Goal: Task Accomplishment & Management: Complete application form

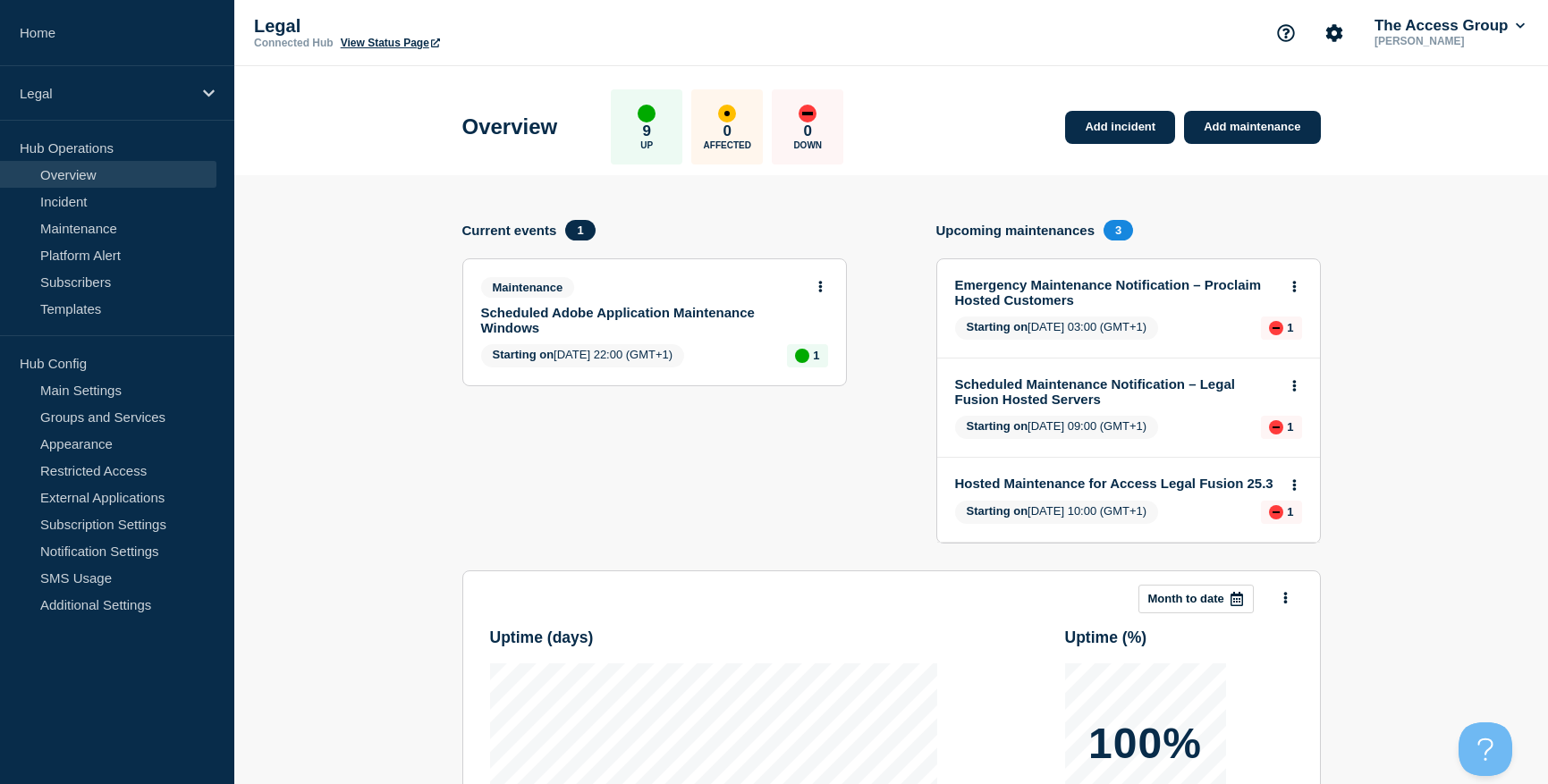
click at [1079, 388] on link "Scheduled Maintenance Notification – Legal Fusion Hosted Servers" at bounding box center [1116, 392] width 323 height 30
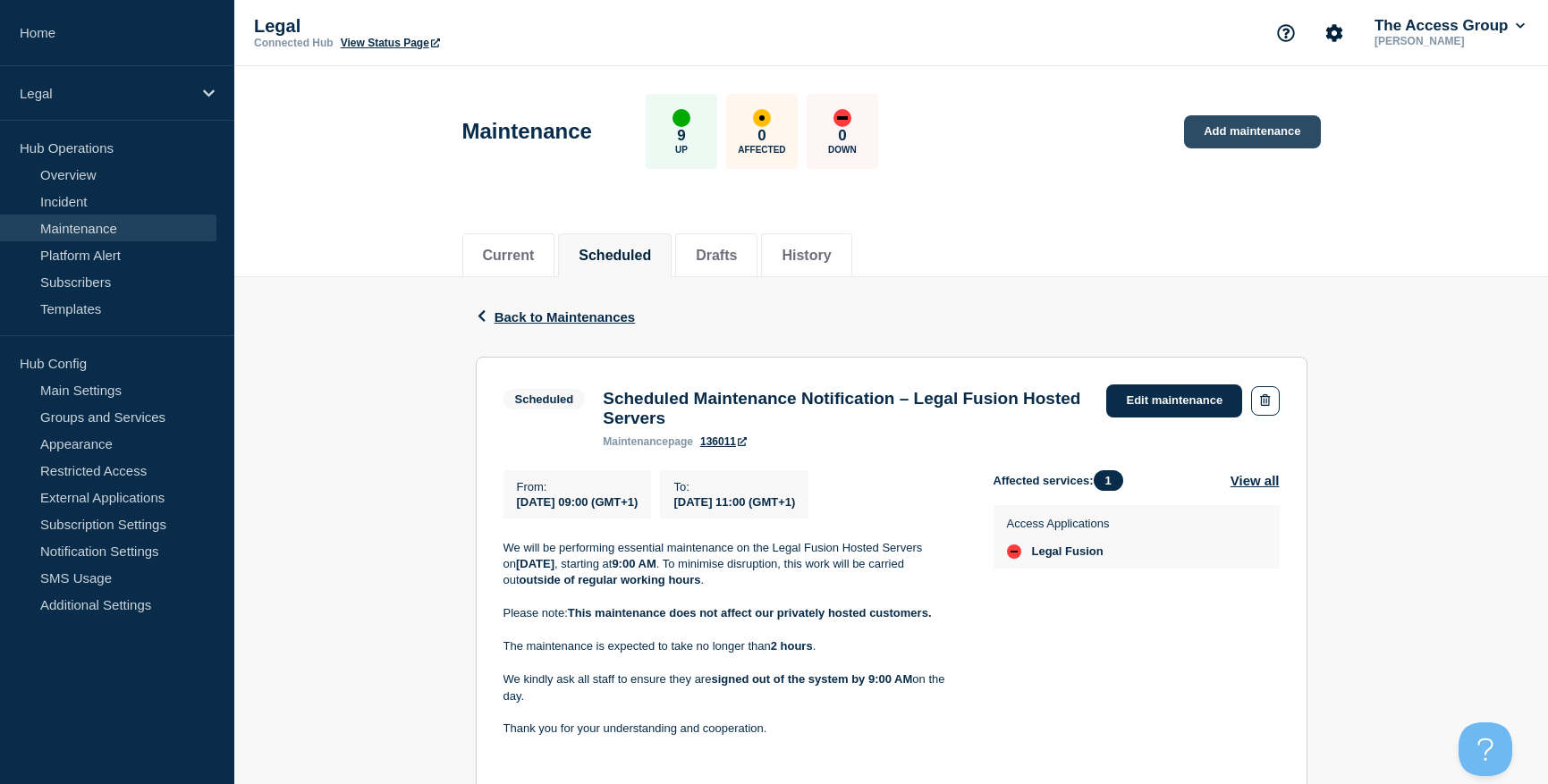
click at [1253, 129] on link "Add maintenance" at bounding box center [1252, 132] width 136 height 33
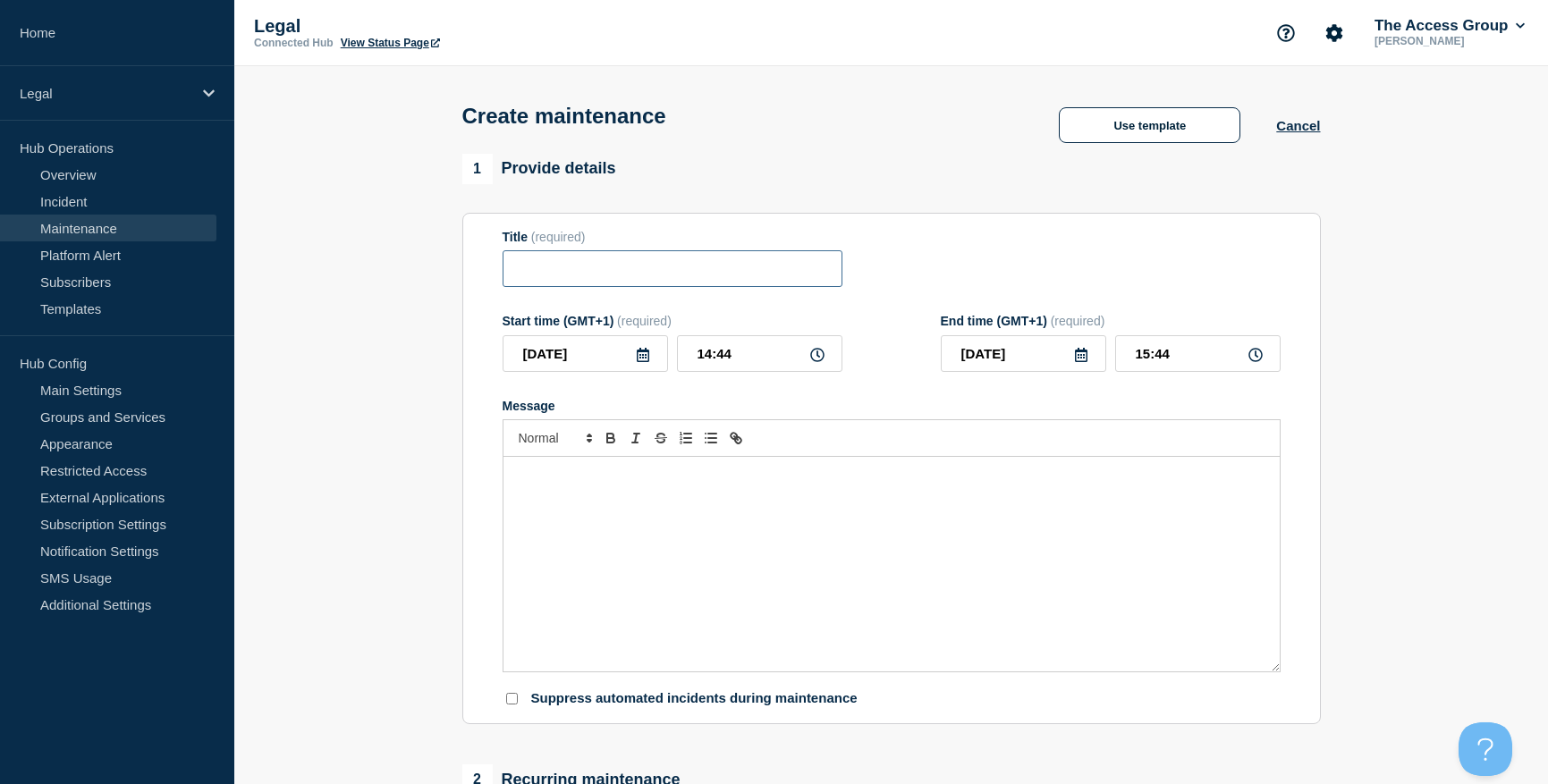
click at [576, 276] on input "Title" at bounding box center [672, 268] width 340 height 37
click at [734, 274] on input "Title" at bounding box center [672, 268] width 340 height 37
paste input "Proclaim Touchpoint and ProclaimGo Servers"
click at [792, 283] on input "Proclaim Touchpoint and ProclaimGo Servers" at bounding box center [672, 268] width 340 height 37
drag, startPoint x: 810, startPoint y: 272, endPoint x: 277, endPoint y: 254, distance: 533.3
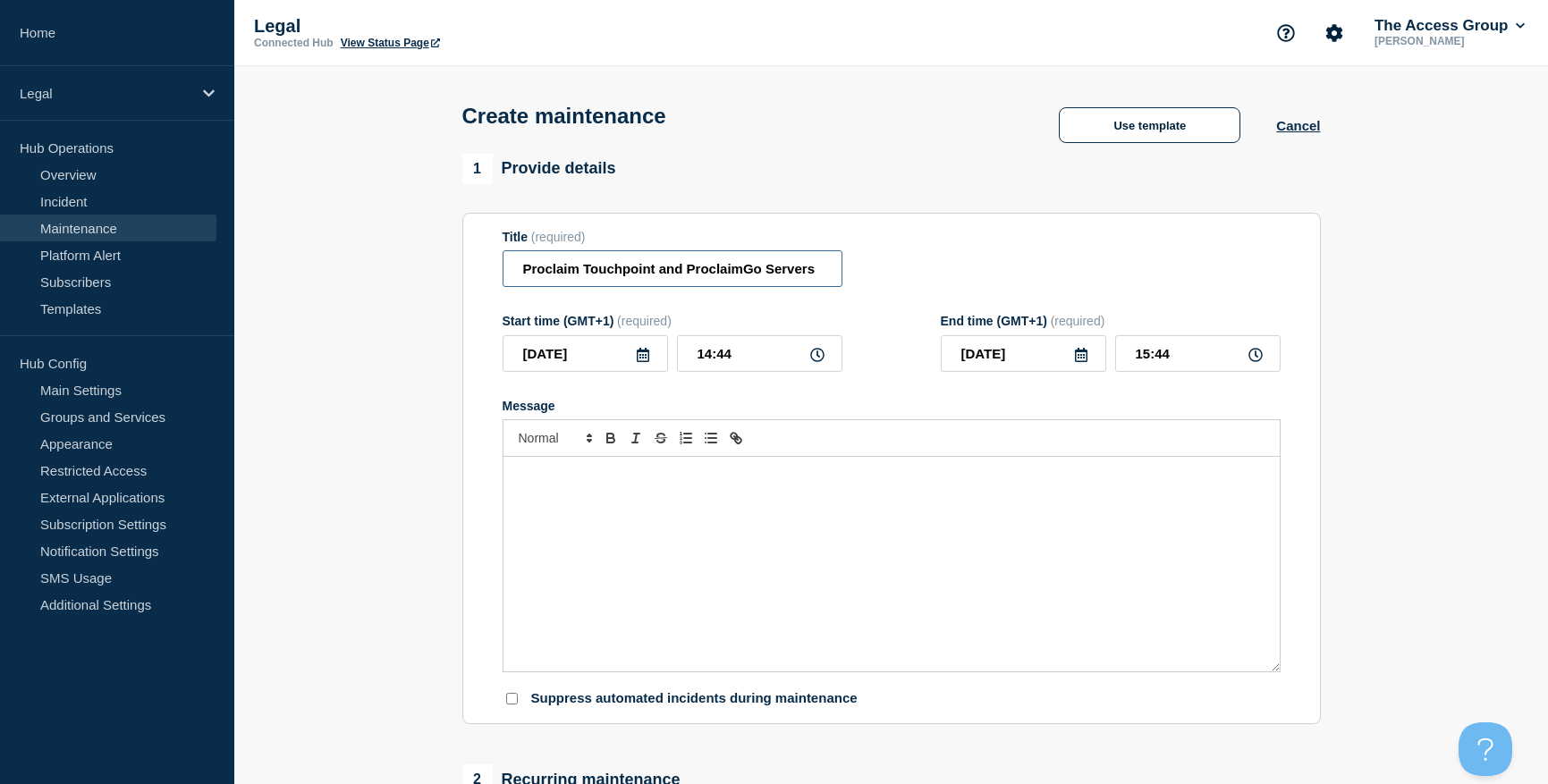
click at [277, 254] on section "1 Provide details Title (required) Proclaim Touchpoint and ProclaimGo Servers S…" at bounding box center [891, 773] width 1314 height 1241
type input "s"
click at [573, 274] on input "s" at bounding box center [672, 268] width 340 height 37
click at [676, 282] on input "Title" at bounding box center [672, 268] width 340 height 37
paste input "Scheduled Maintenance Notification - Proclaim Touchpoint and ProclaimGo Servers"
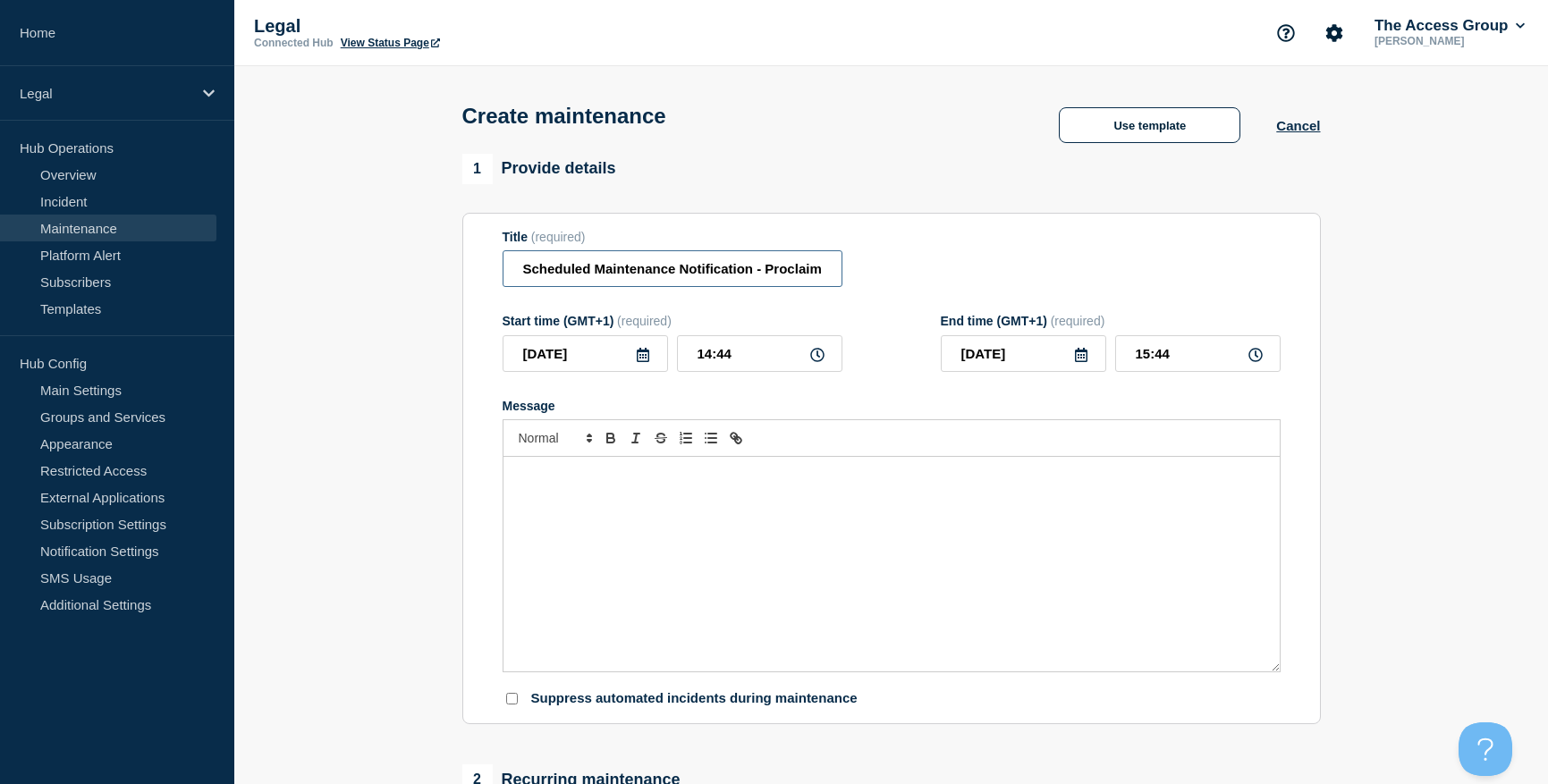
drag, startPoint x: 591, startPoint y: 268, endPoint x: 419, endPoint y: 273, distance: 172.1
click at [419, 273] on section "1 Provide details Title (required) Scheduled Maintenance Notification - Proclai…" at bounding box center [891, 773] width 1314 height 1241
type input "Scheduled Maintenance Notification - Proclaim Touchpoint and ProclaimGo Servers"
click at [644, 359] on icon at bounding box center [643, 355] width 14 height 14
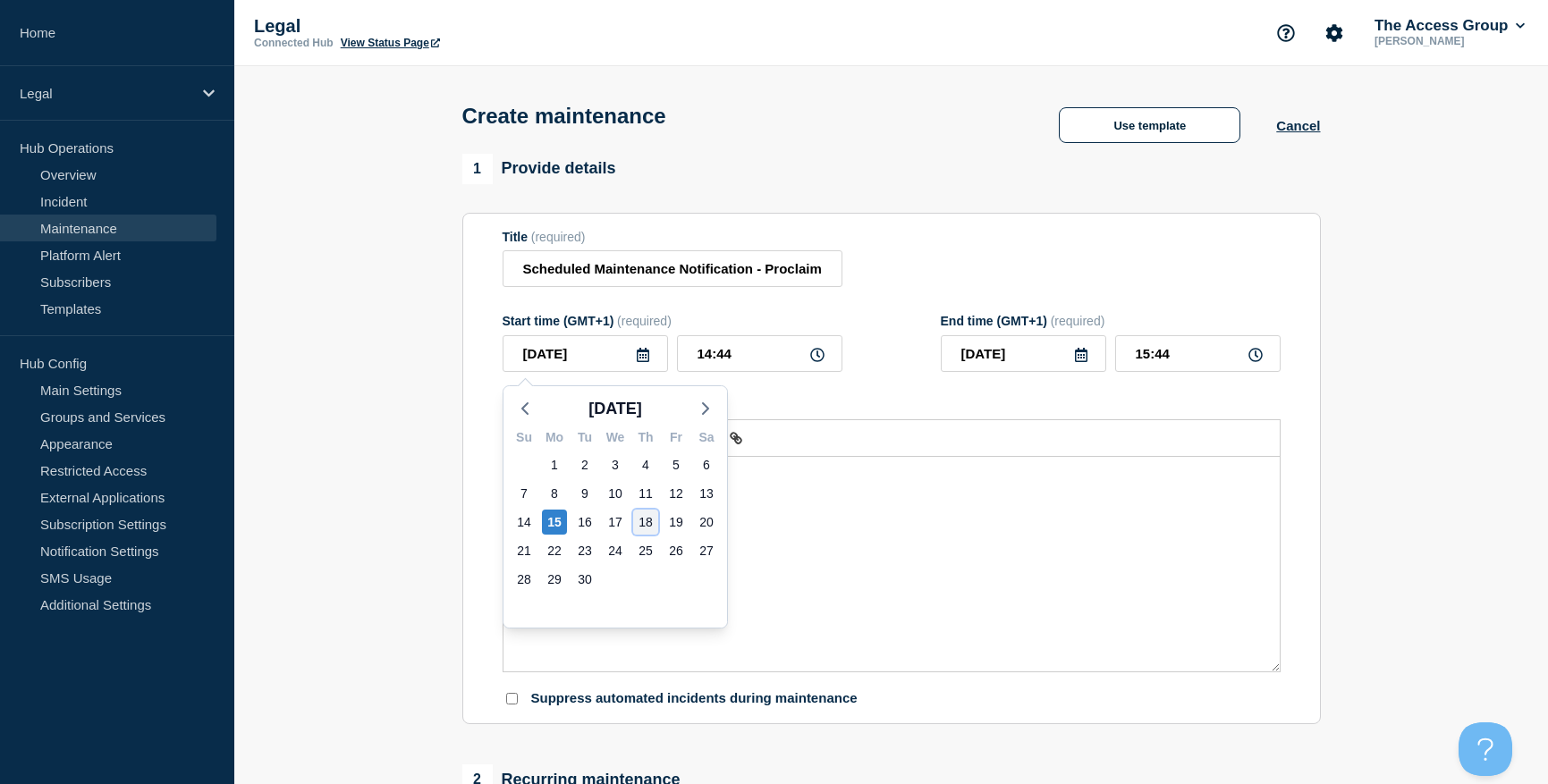
click at [645, 526] on div "18" at bounding box center [646, 522] width 25 height 25
type input "[DATE]"
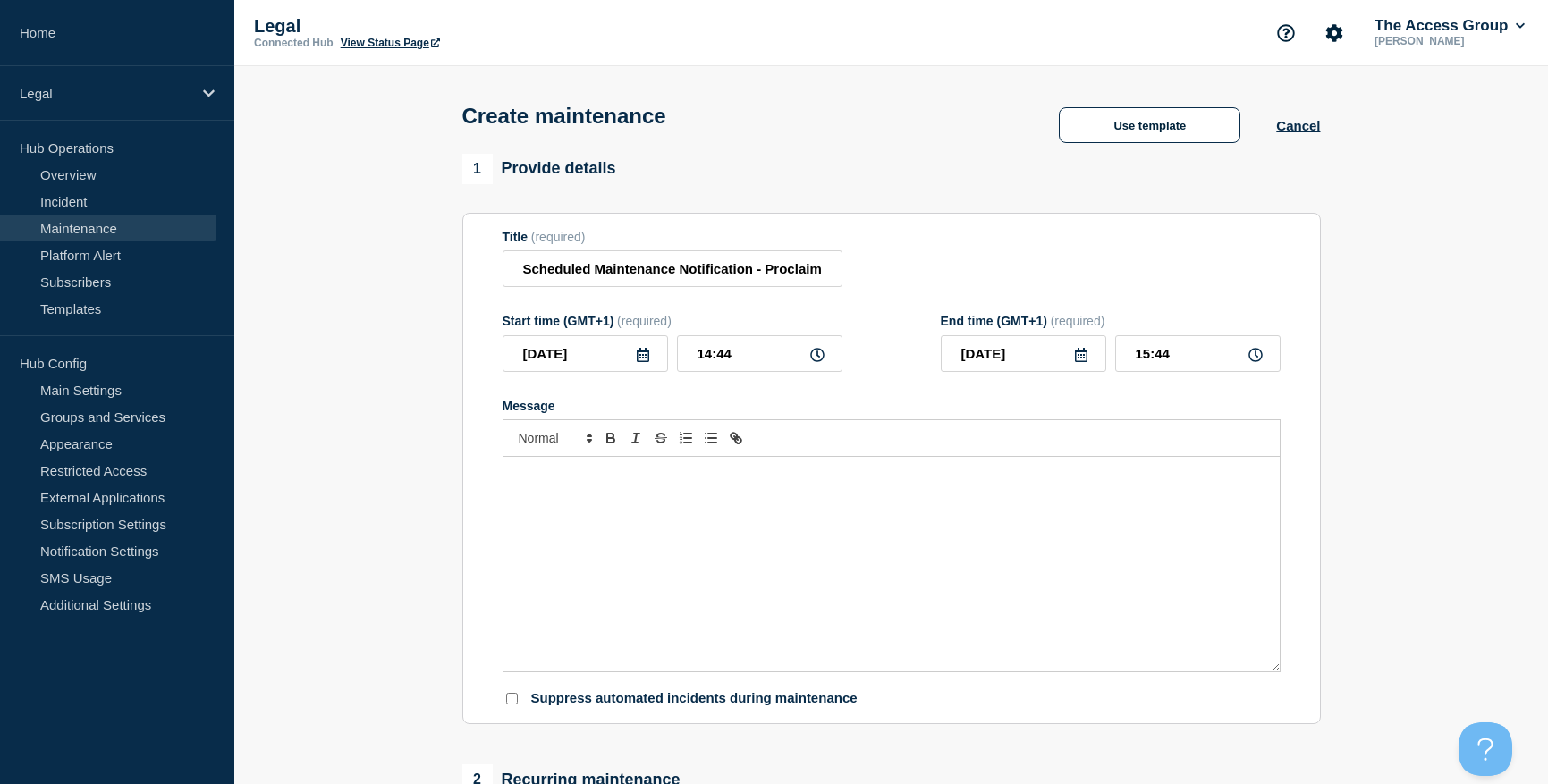
click at [819, 359] on icon at bounding box center [818, 355] width 14 height 14
drag, startPoint x: 709, startPoint y: 356, endPoint x: 713, endPoint y: 391, distance: 35.2
click at [710, 358] on input "14:44" at bounding box center [759, 353] width 165 height 37
type input "22:44"
type input "23:44"
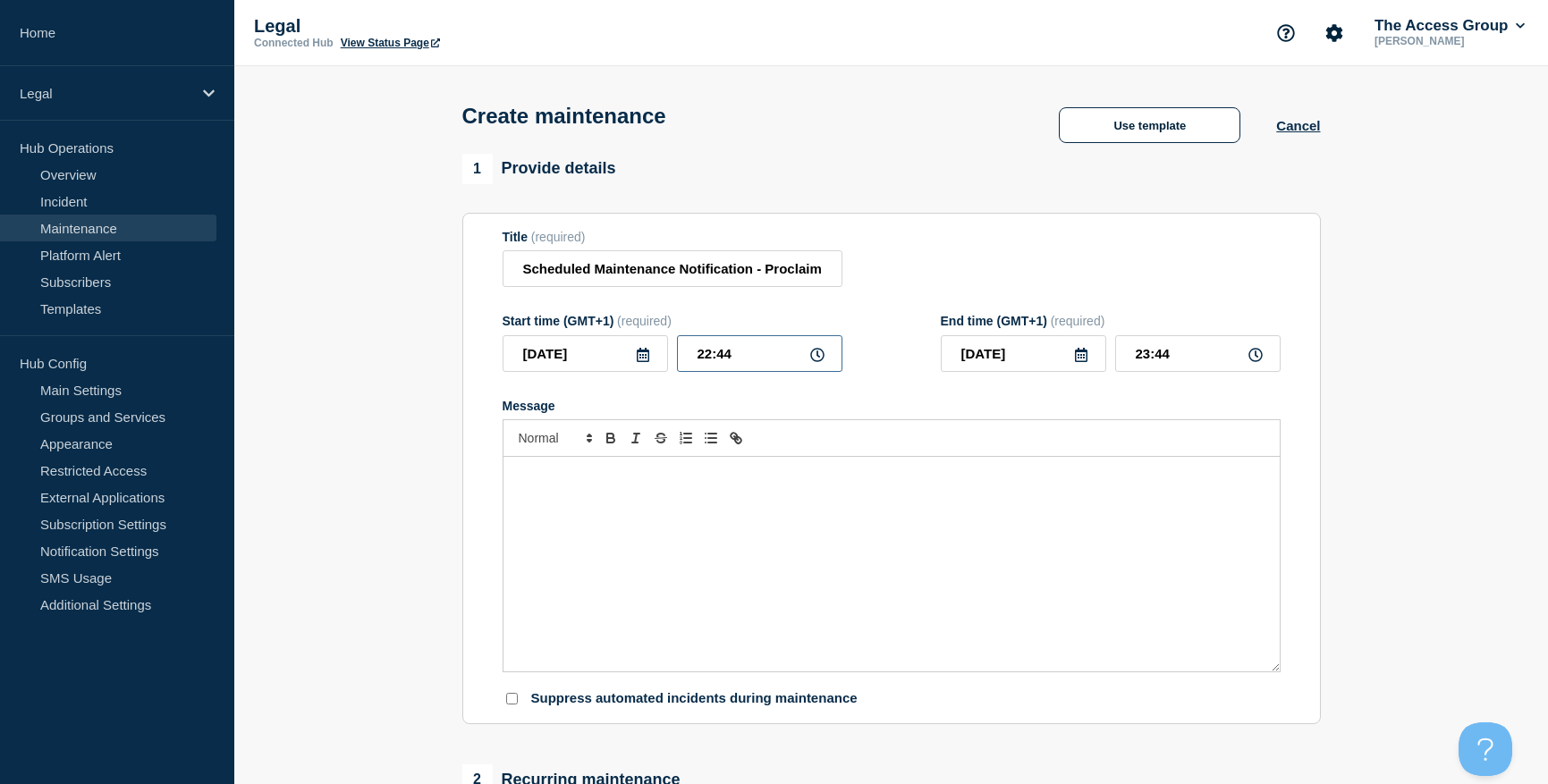
click at [738, 363] on input "22:44" at bounding box center [759, 353] width 165 height 37
type input "22:00"
type input "23:00"
click at [1081, 362] on icon at bounding box center [1081, 355] width 14 height 14
click at [1086, 524] on div "18" at bounding box center [1084, 522] width 25 height 25
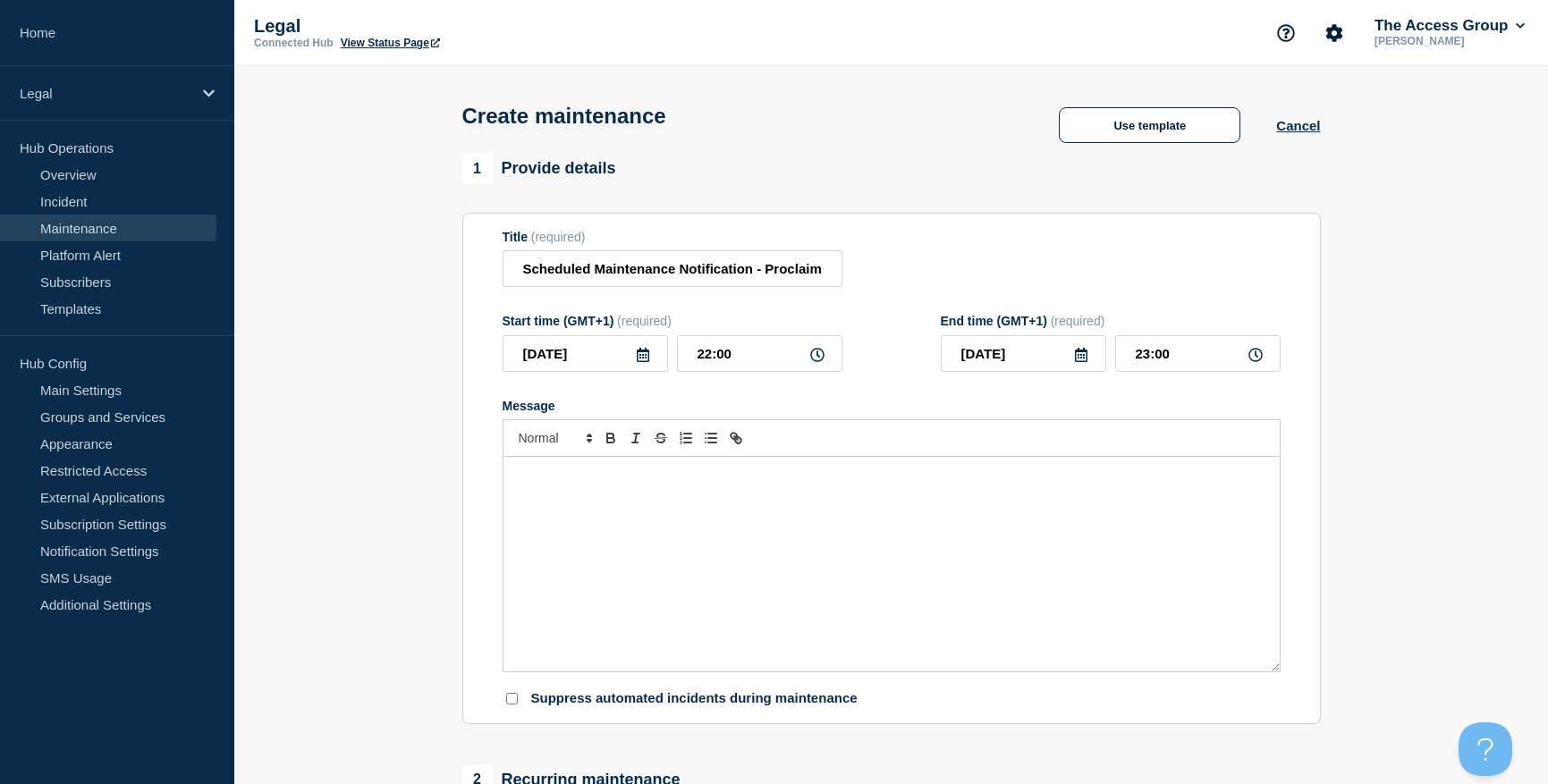
click at [634, 480] on p "Message" at bounding box center [891, 475] width 749 height 16
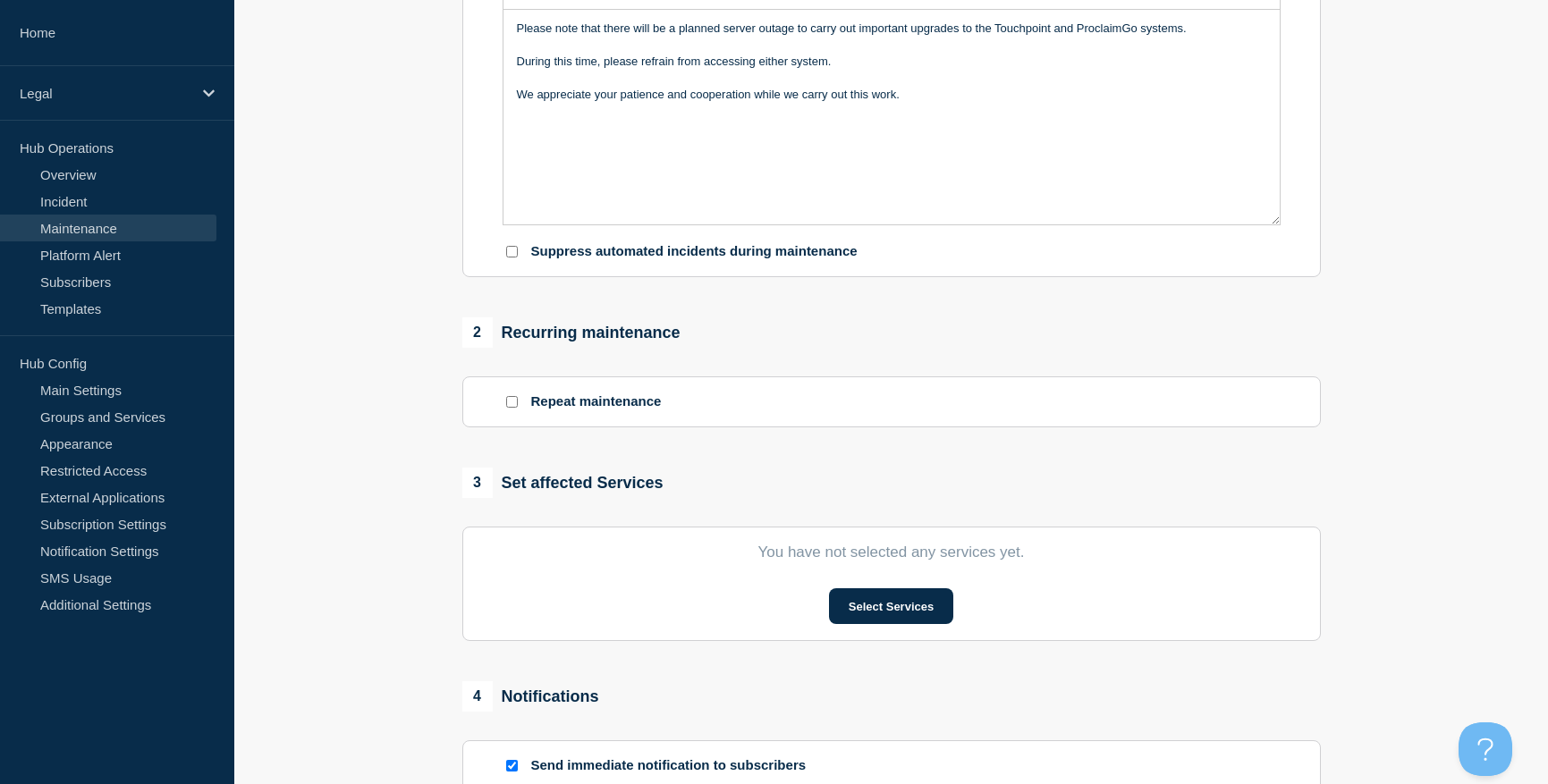
scroll to position [536, 0]
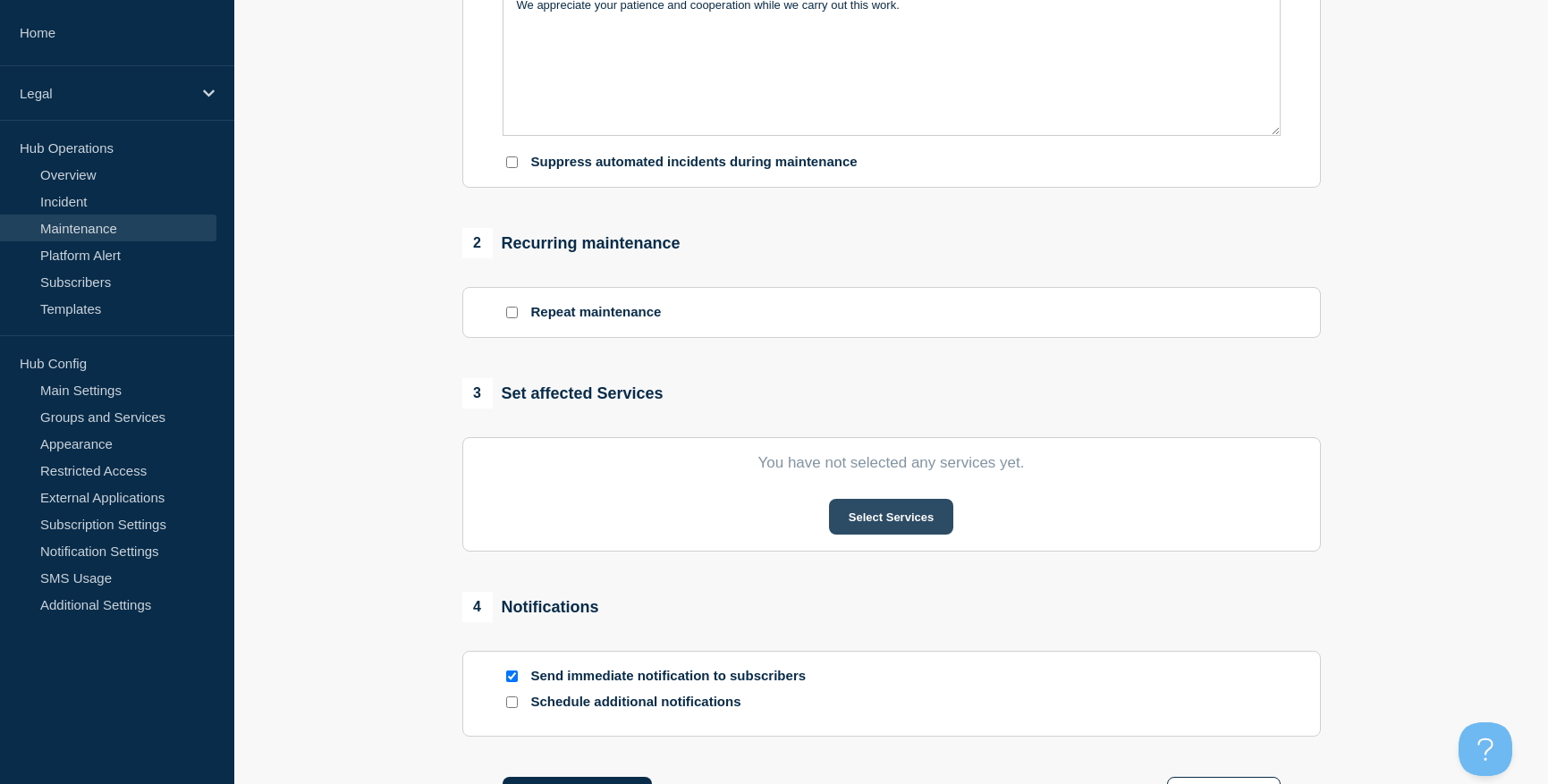
click at [886, 526] on button "Select Services" at bounding box center [891, 517] width 125 height 36
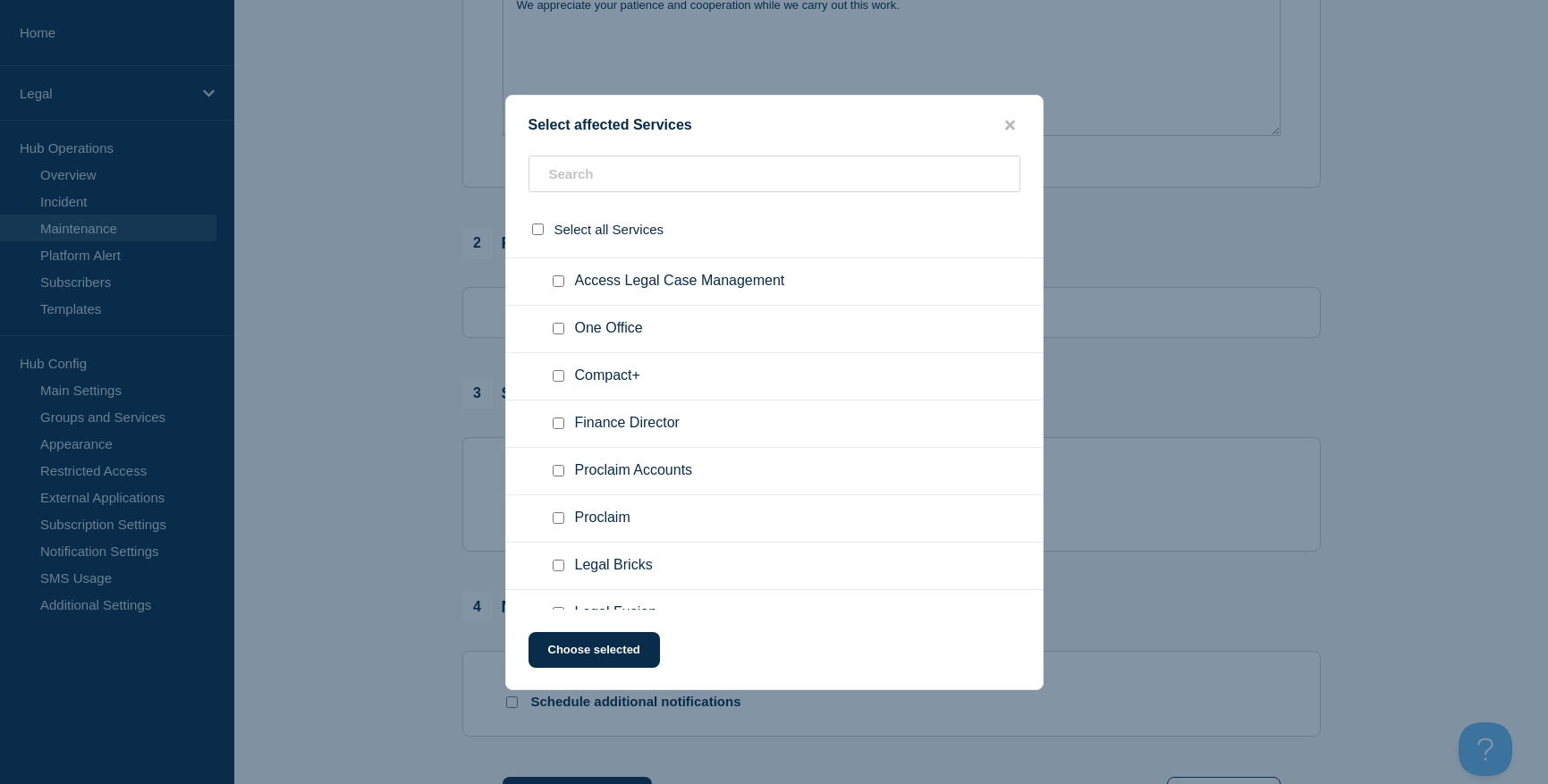
scroll to position [118, 0]
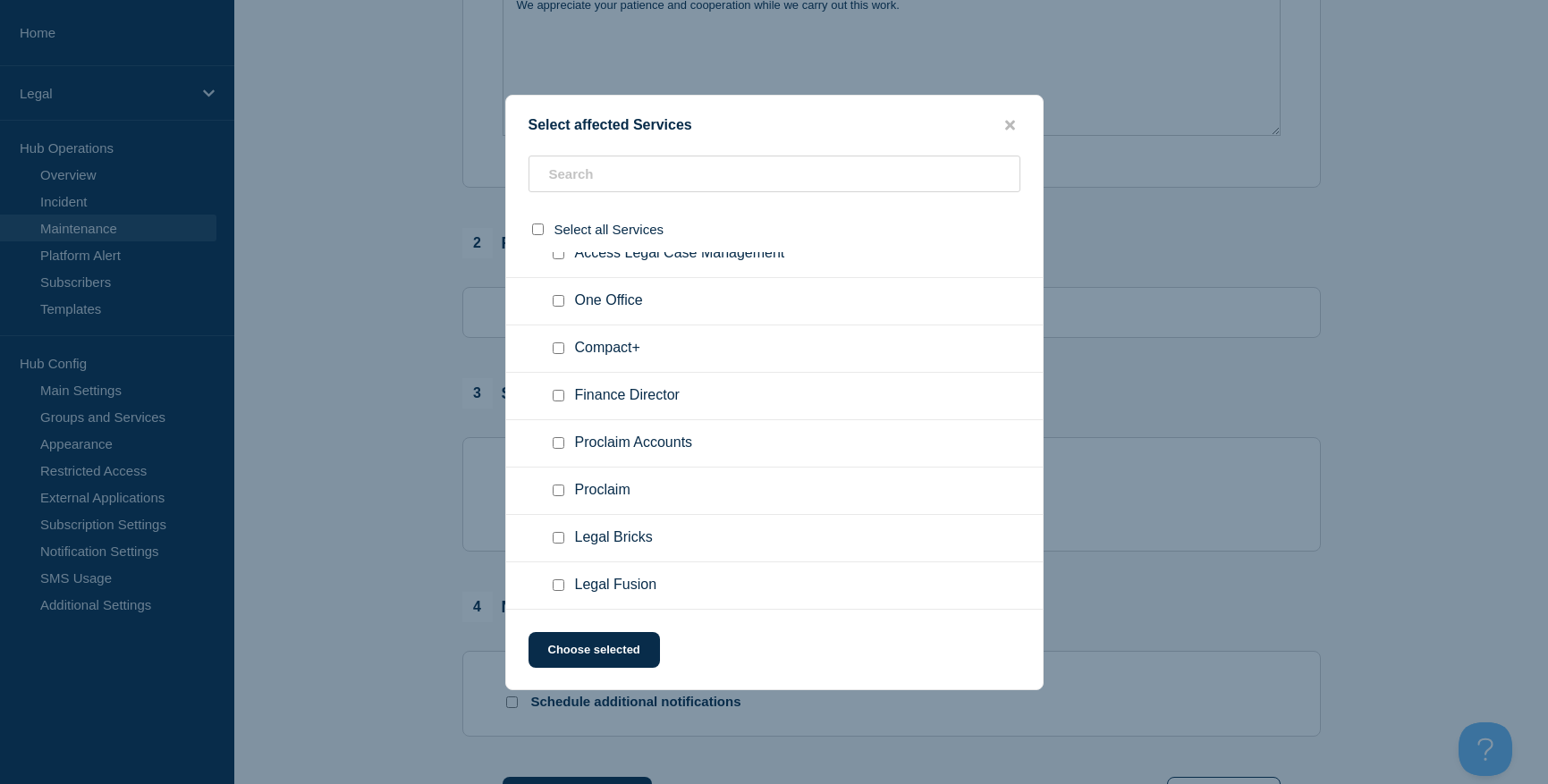
click at [555, 494] on input "Proclaim checkbox" at bounding box center [558, 490] width 12 height 12
checkbox input "true"
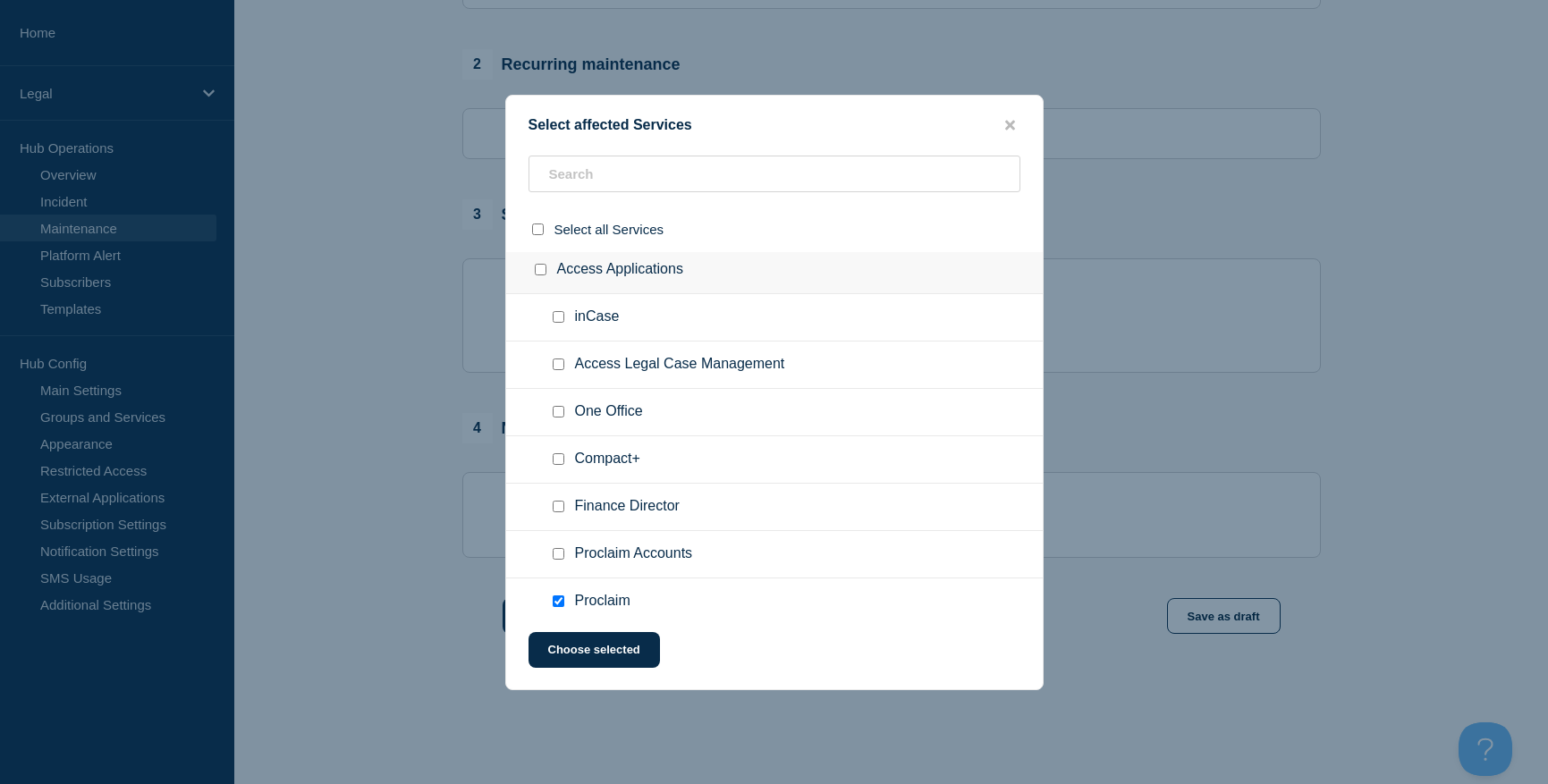
scroll to position [0, 0]
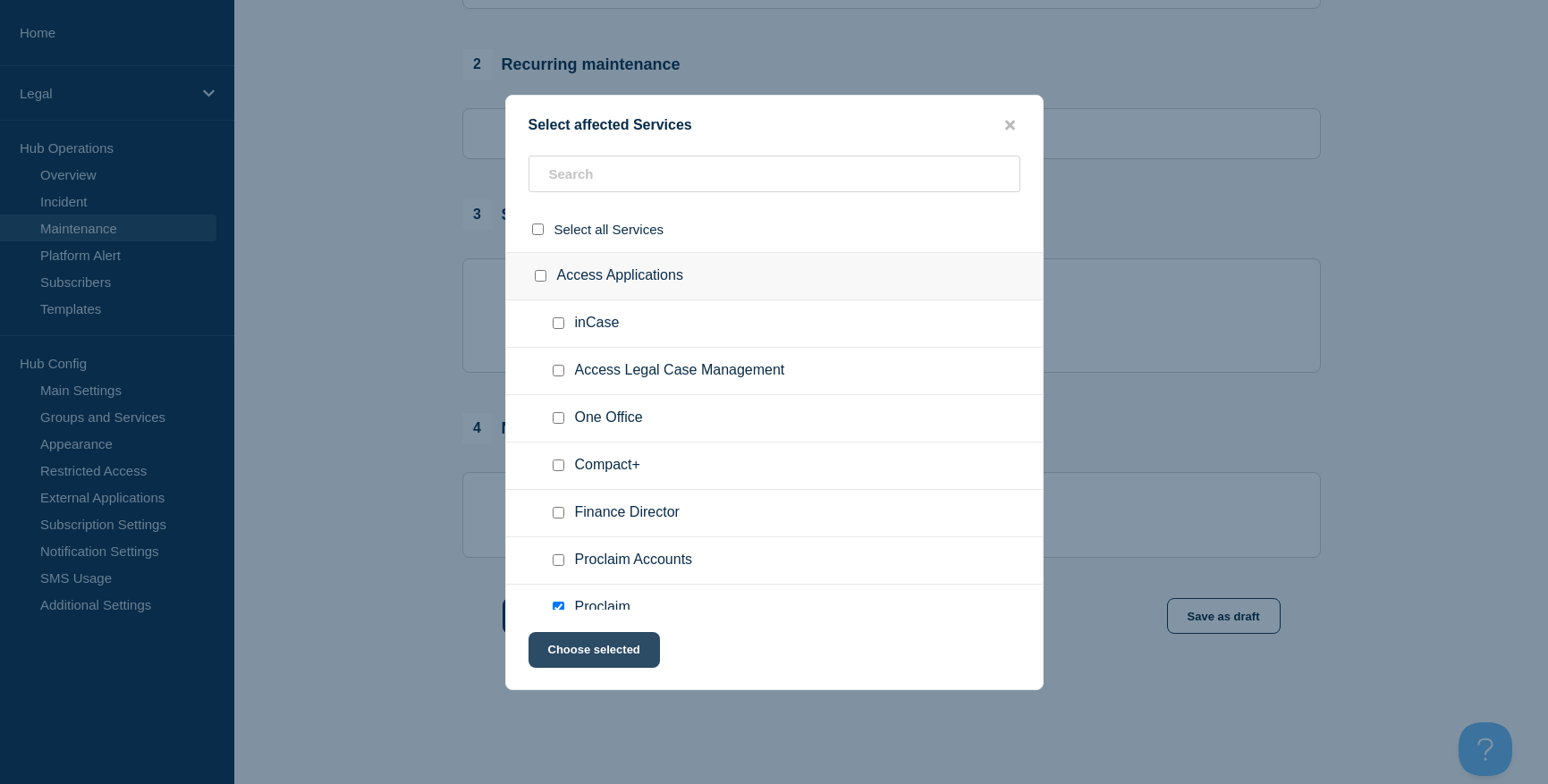
click at [609, 653] on button "Choose selected" at bounding box center [594, 650] width 132 height 36
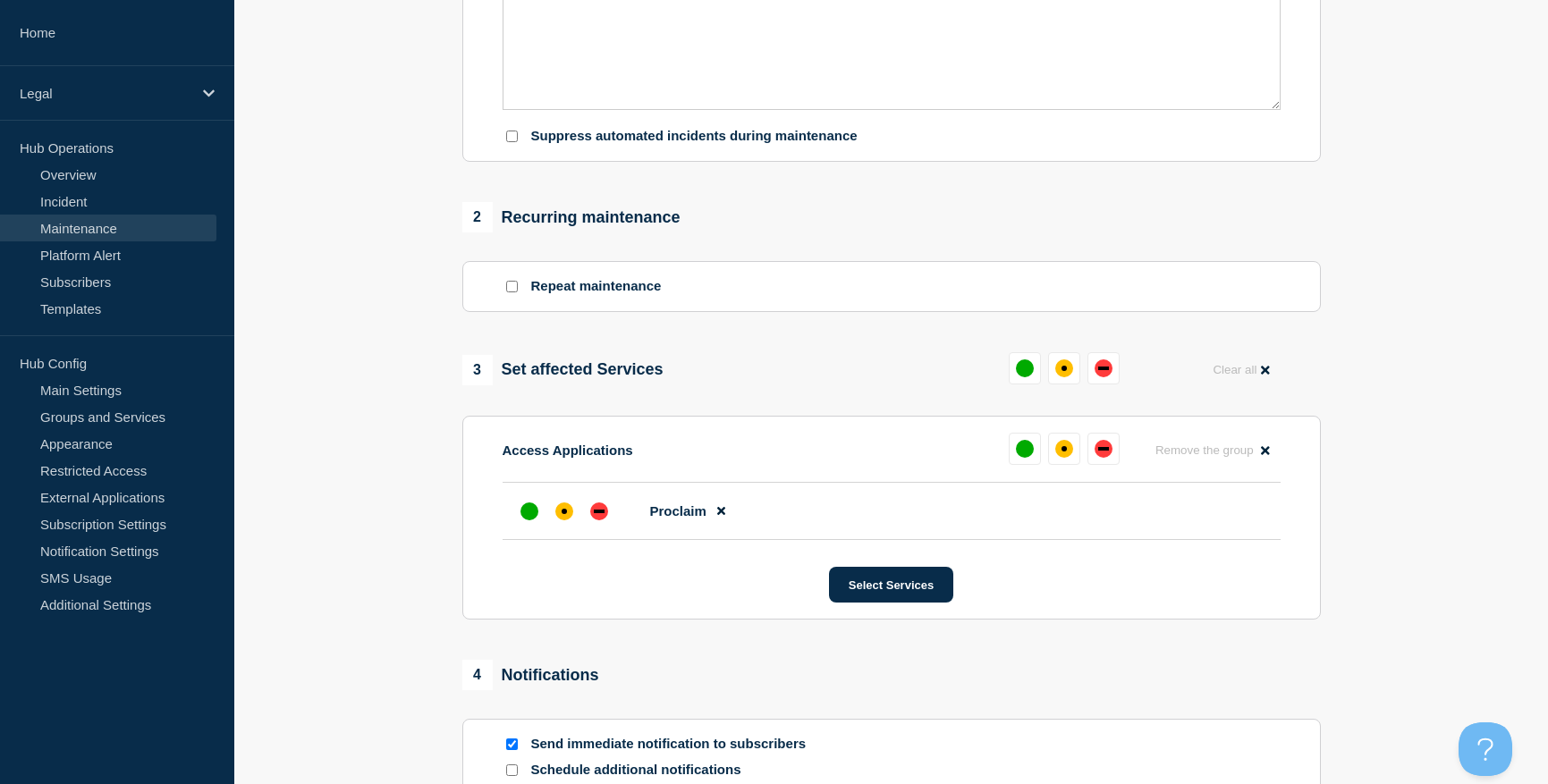
scroll to position [715, 0]
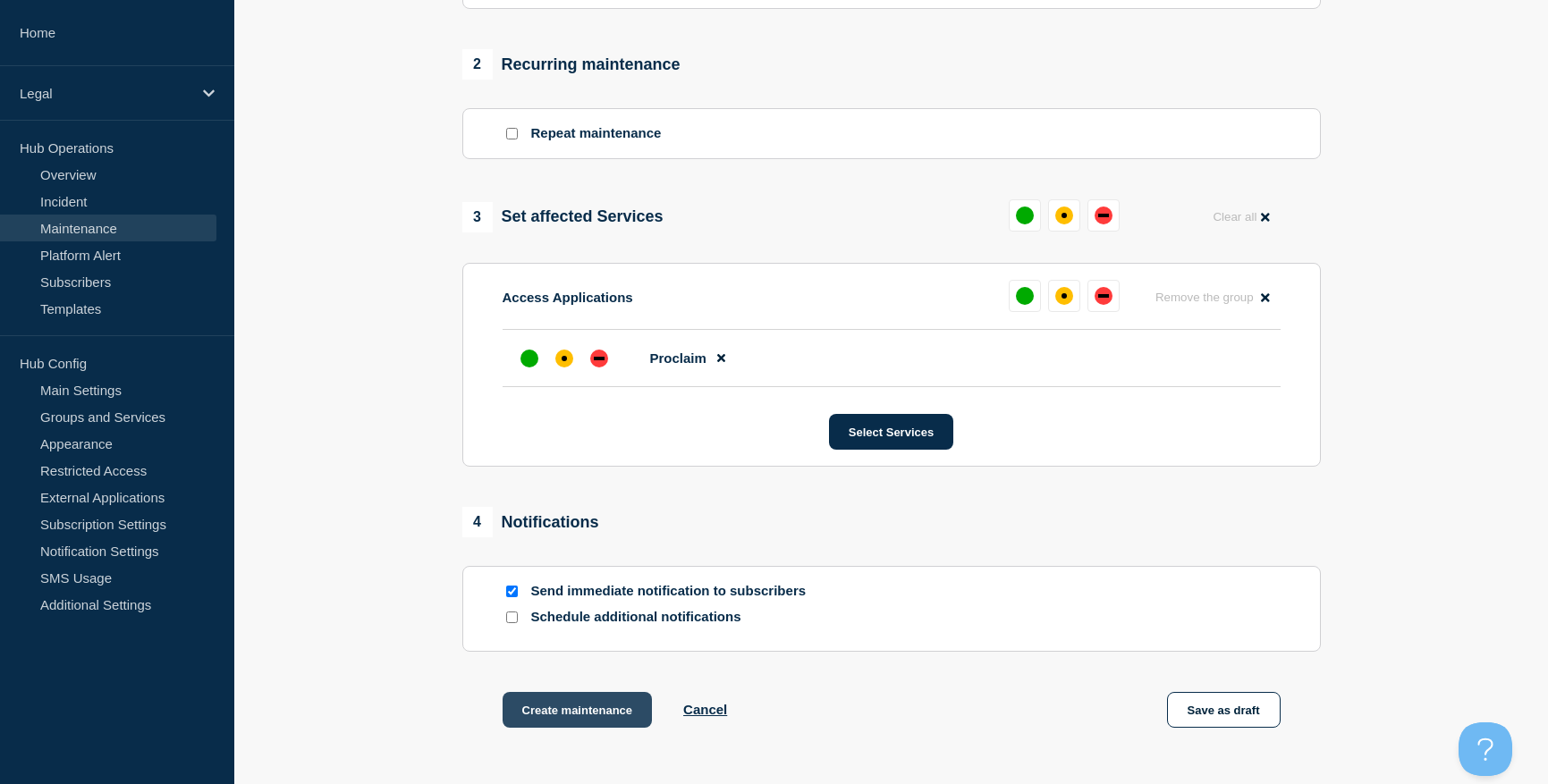
click at [563, 709] on button "Create maintenance" at bounding box center [577, 710] width 150 height 36
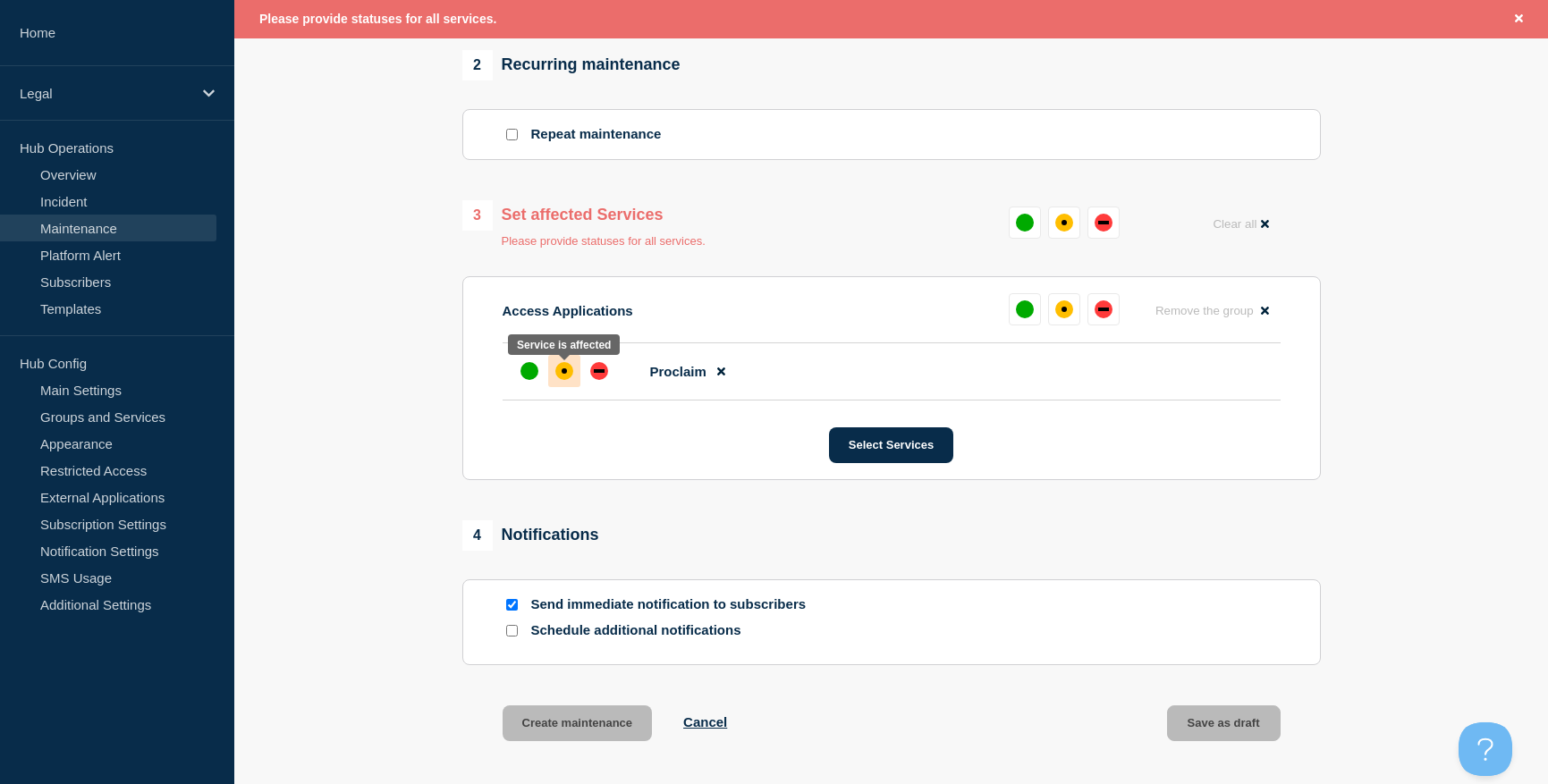
click at [563, 380] on div "affected" at bounding box center [564, 371] width 18 height 18
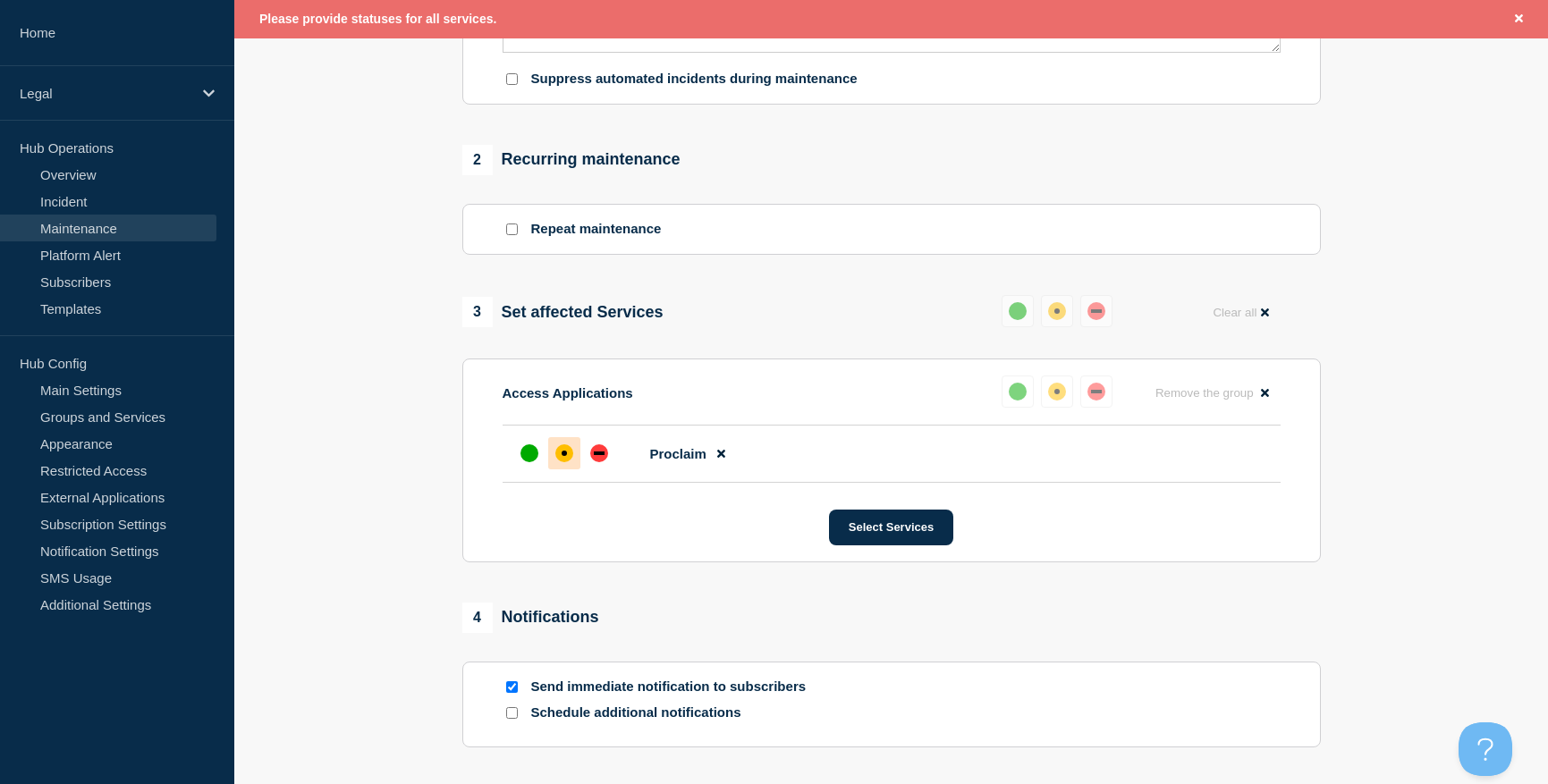
scroll to position [574, 0]
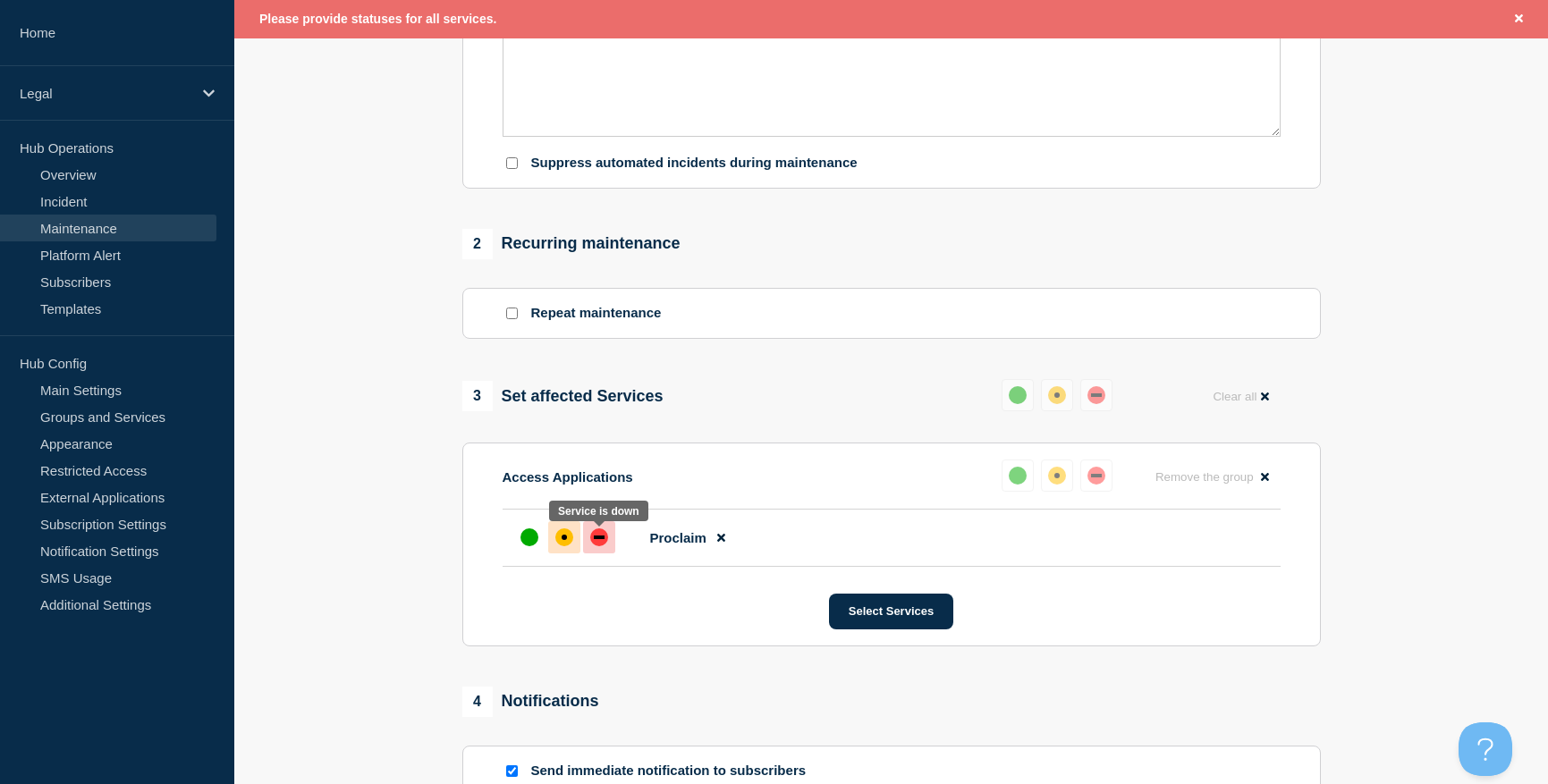
click at [606, 540] on div "down" at bounding box center [599, 537] width 18 height 18
click at [560, 544] on div "affected" at bounding box center [564, 537] width 18 height 18
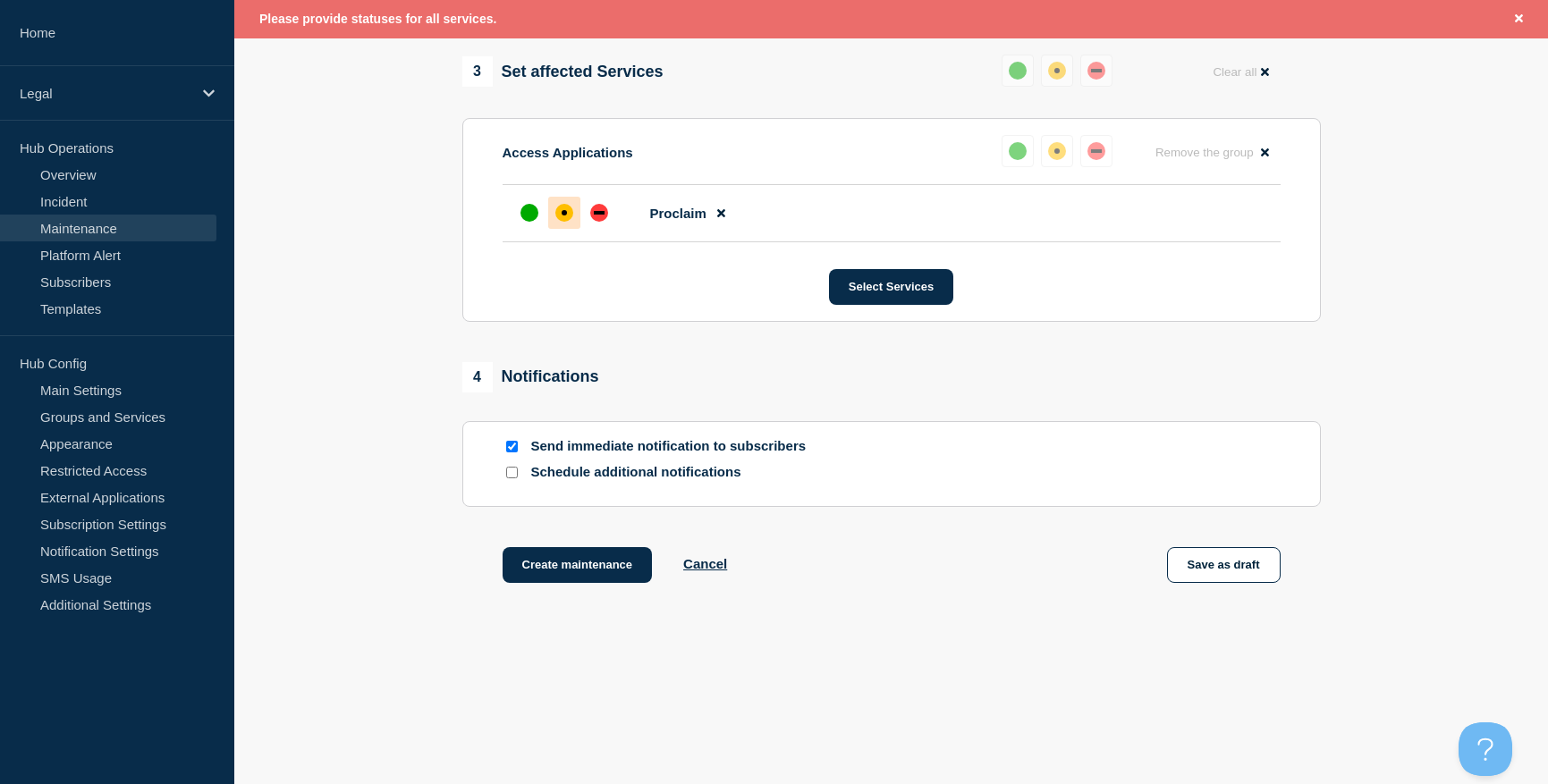
scroll to position [908, 0]
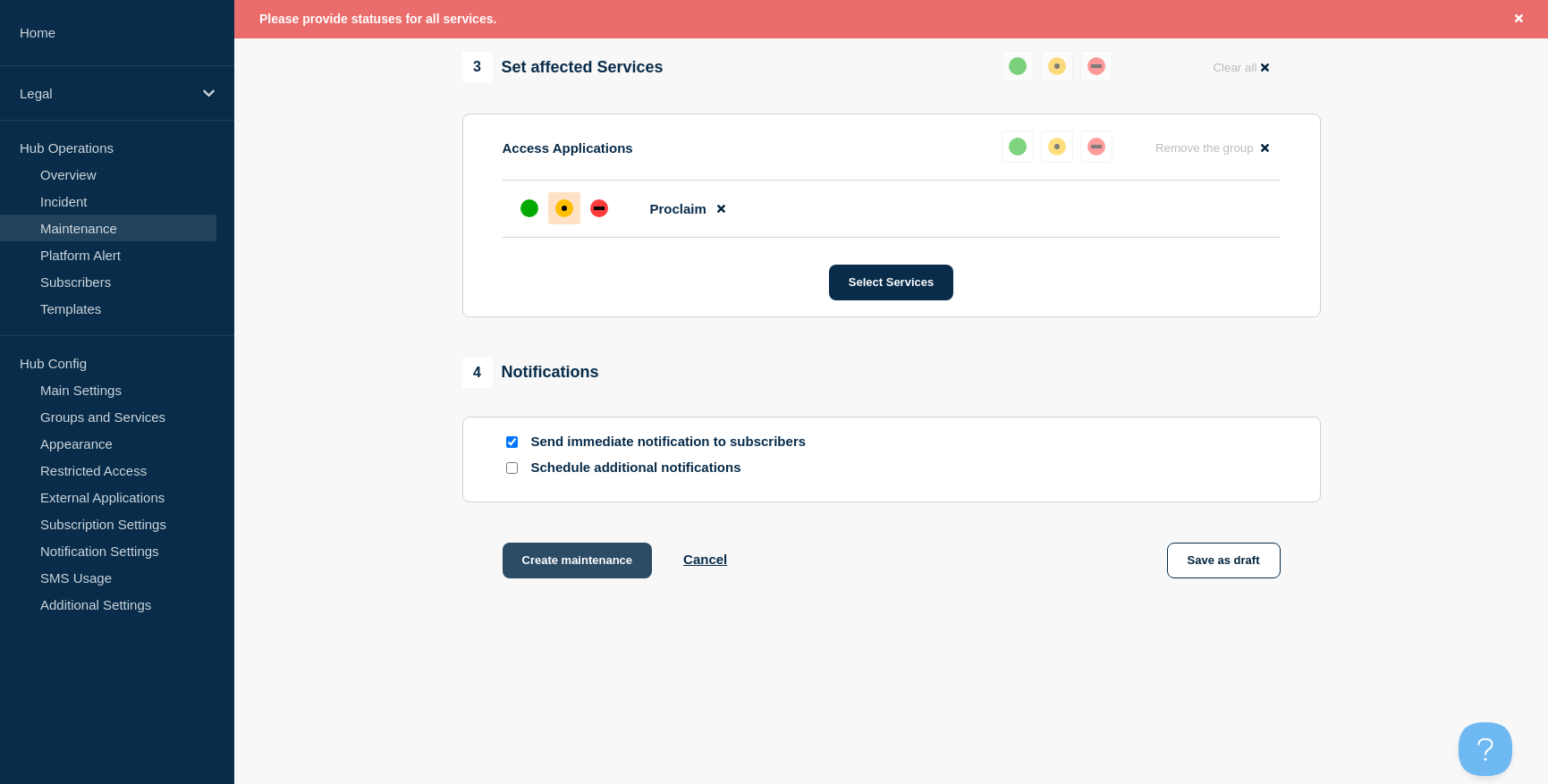
click at [564, 566] on button "Create maintenance" at bounding box center [577, 561] width 150 height 36
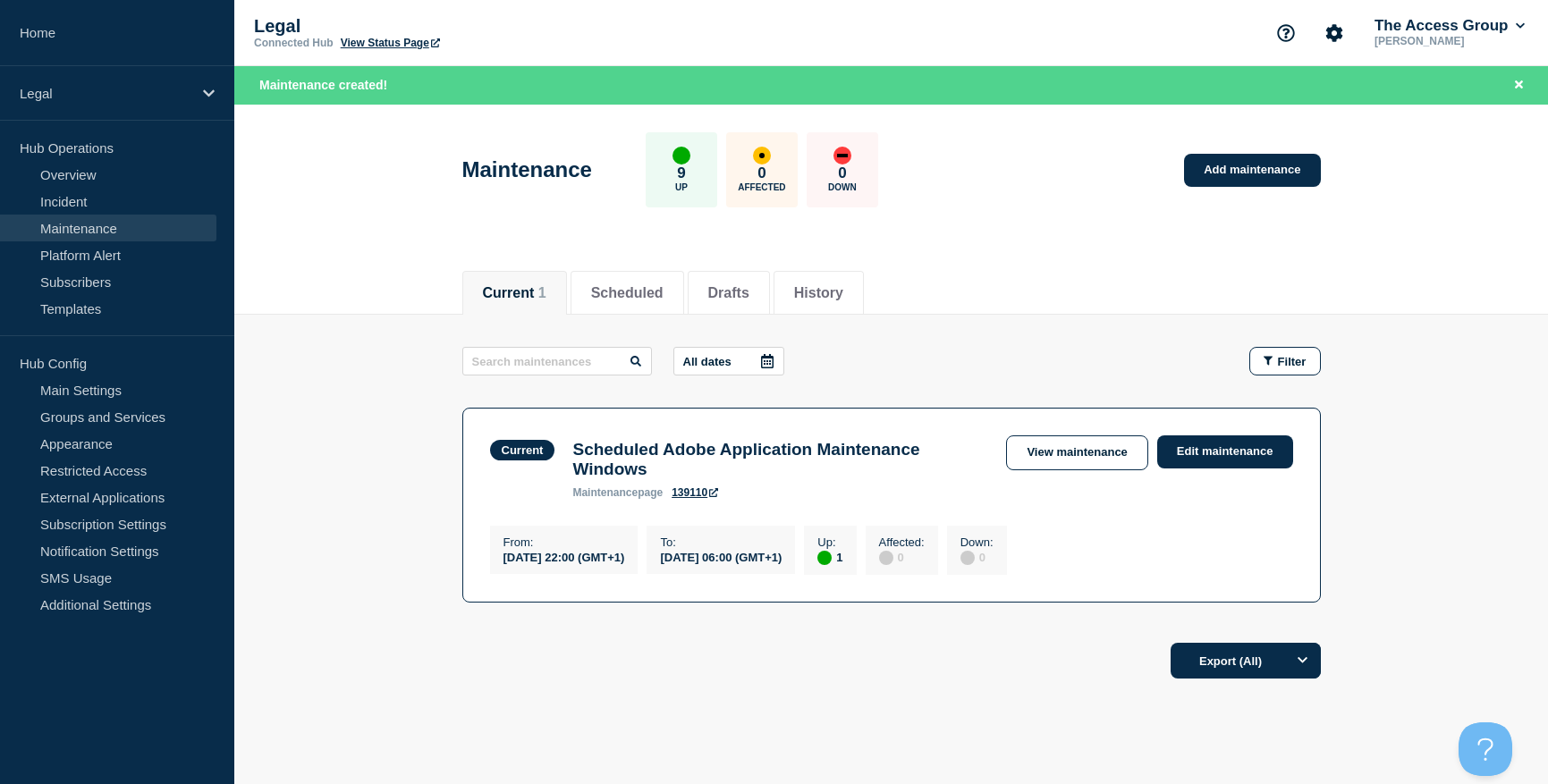
click at [700, 449] on h3 "Scheduled Adobe Application Maintenance Windows" at bounding box center [780, 459] width 415 height 39
click at [1097, 448] on link "View maintenance" at bounding box center [1076, 452] width 141 height 35
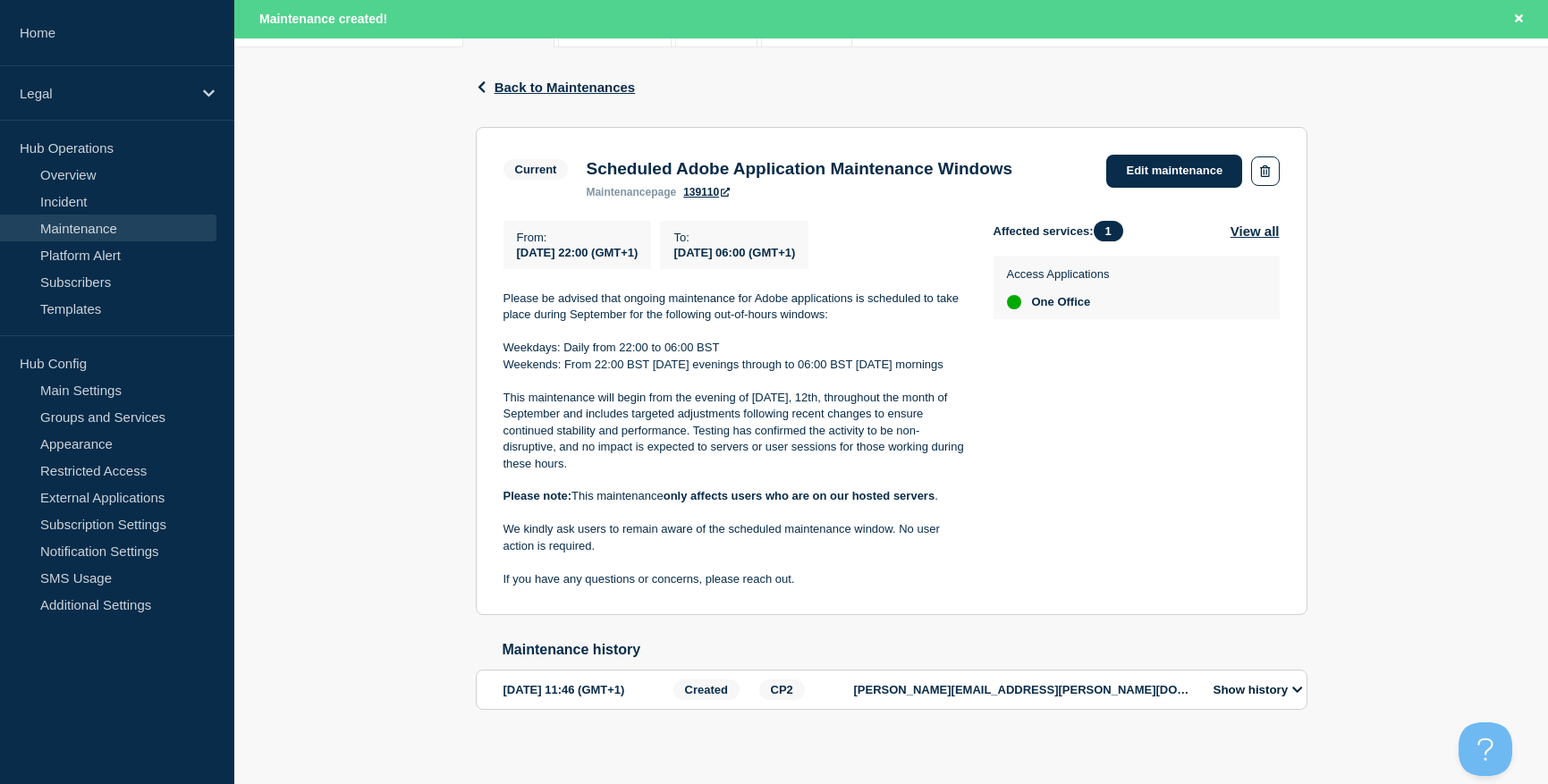
scroll to position [268, 0]
click at [514, 89] on span "Back to Maintenances" at bounding box center [564, 86] width 141 height 15
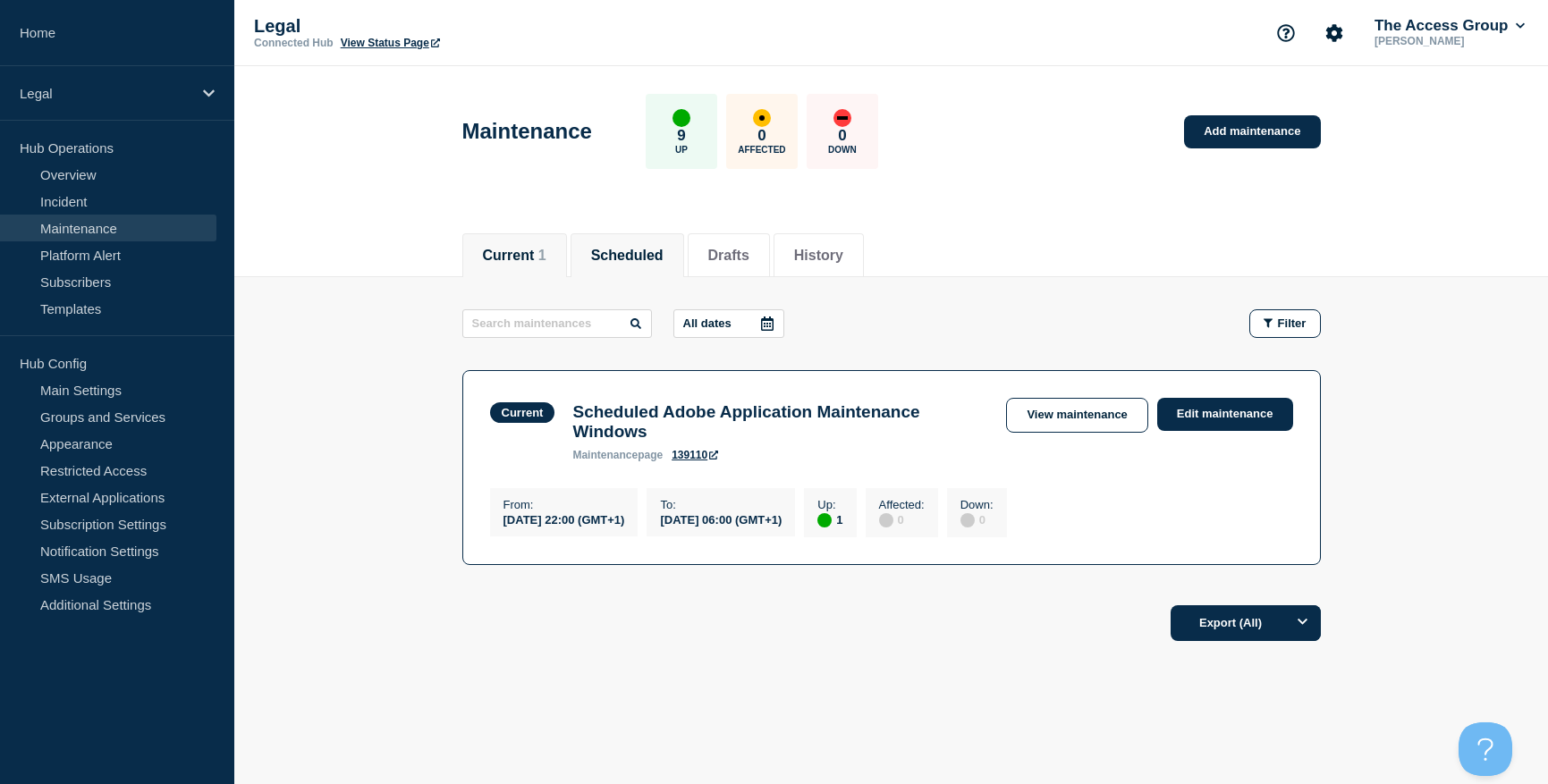
click at [621, 250] on button "Scheduled" at bounding box center [627, 256] width 73 height 16
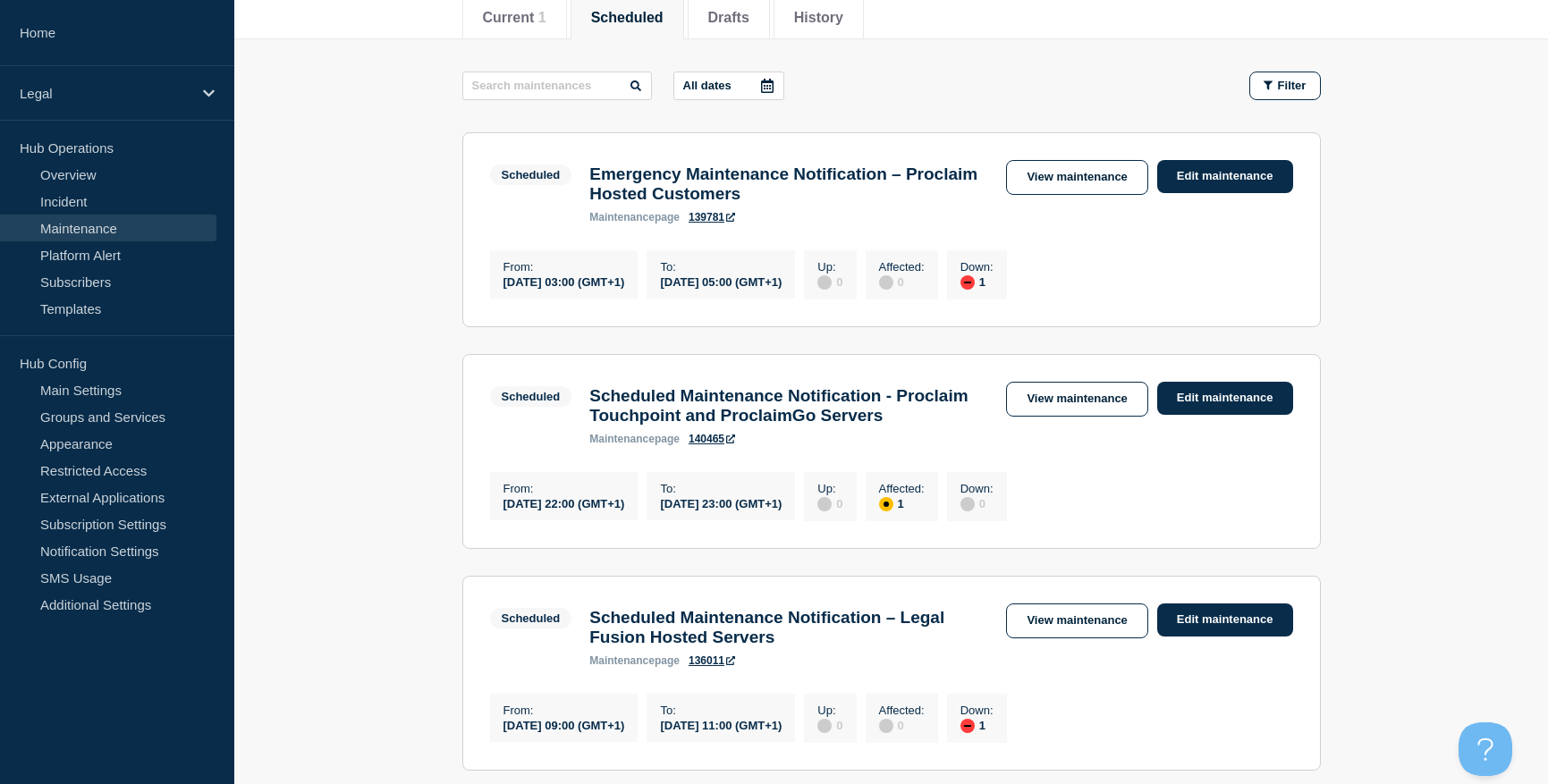
scroll to position [268, 0]
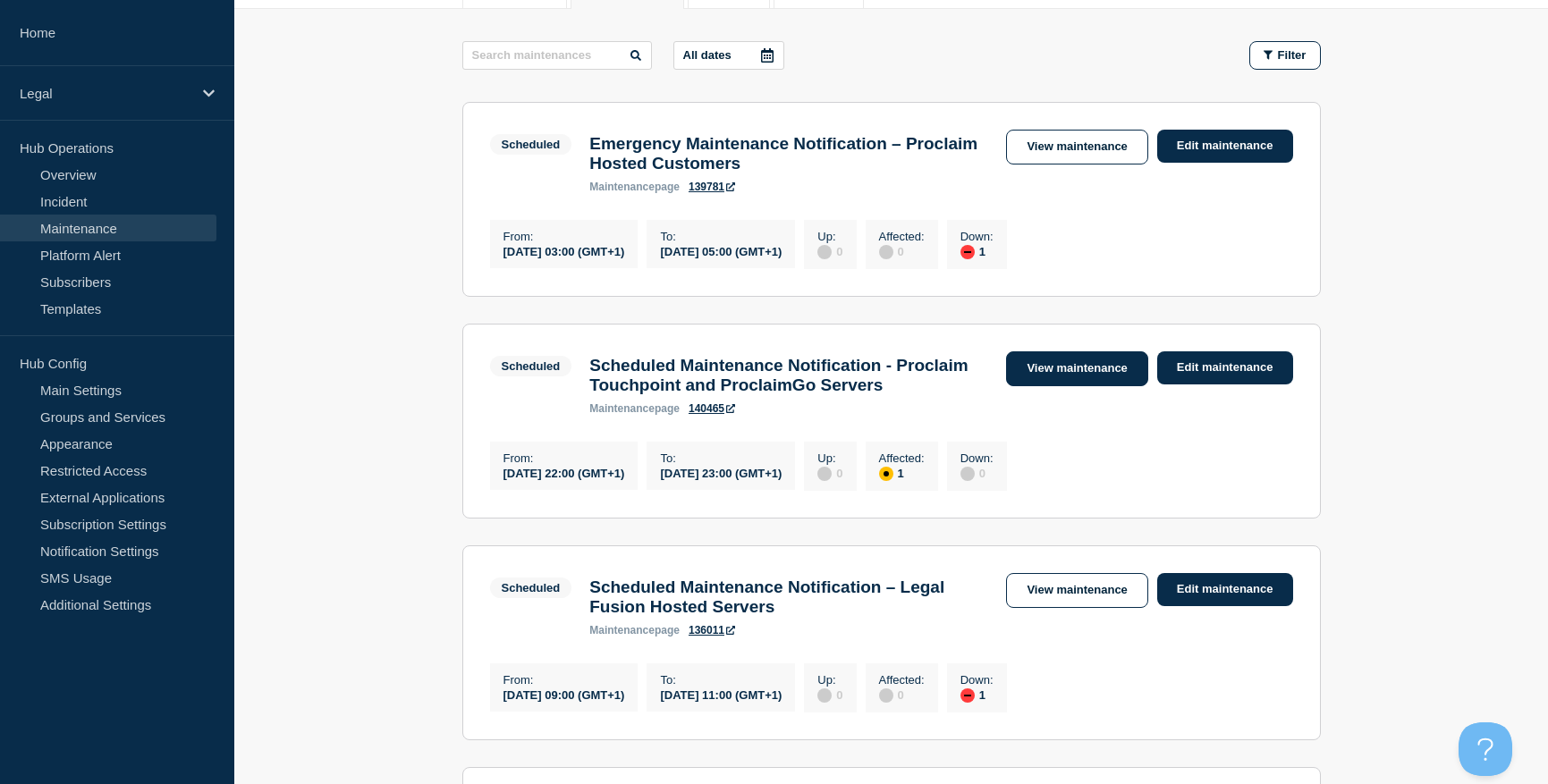
click at [1076, 379] on link "View maintenance" at bounding box center [1076, 369] width 141 height 35
